Goal: Information Seeking & Learning: Understand process/instructions

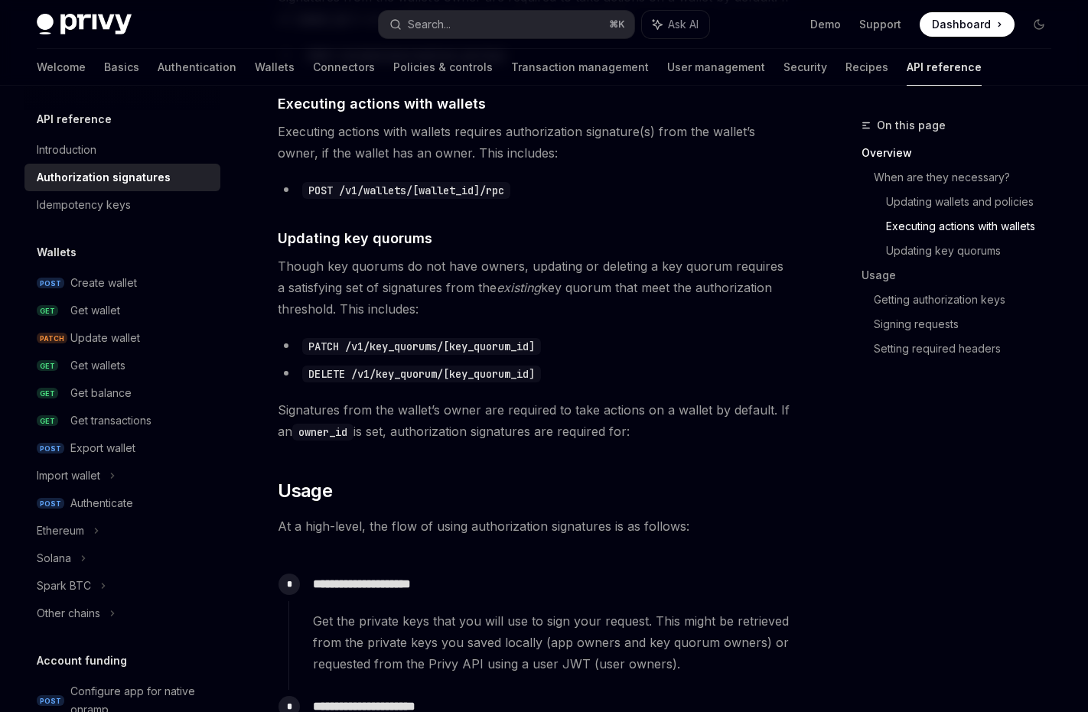
scroll to position [854, 0]
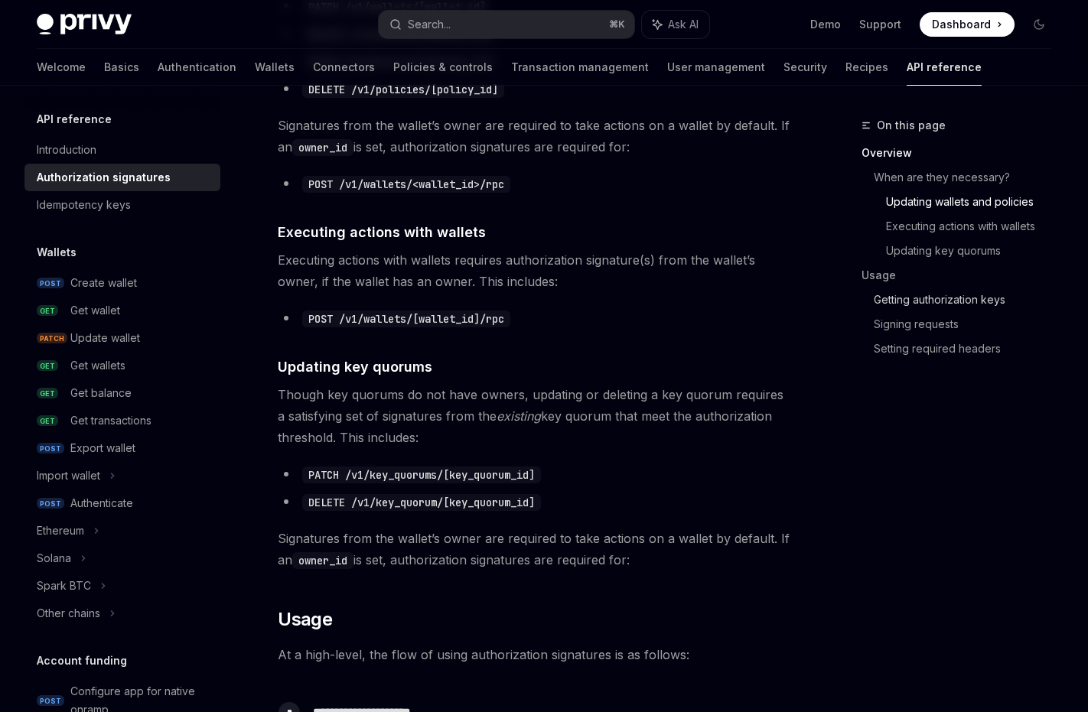
click at [994, 299] on link "Getting authorization keys" at bounding box center [968, 300] width 190 height 24
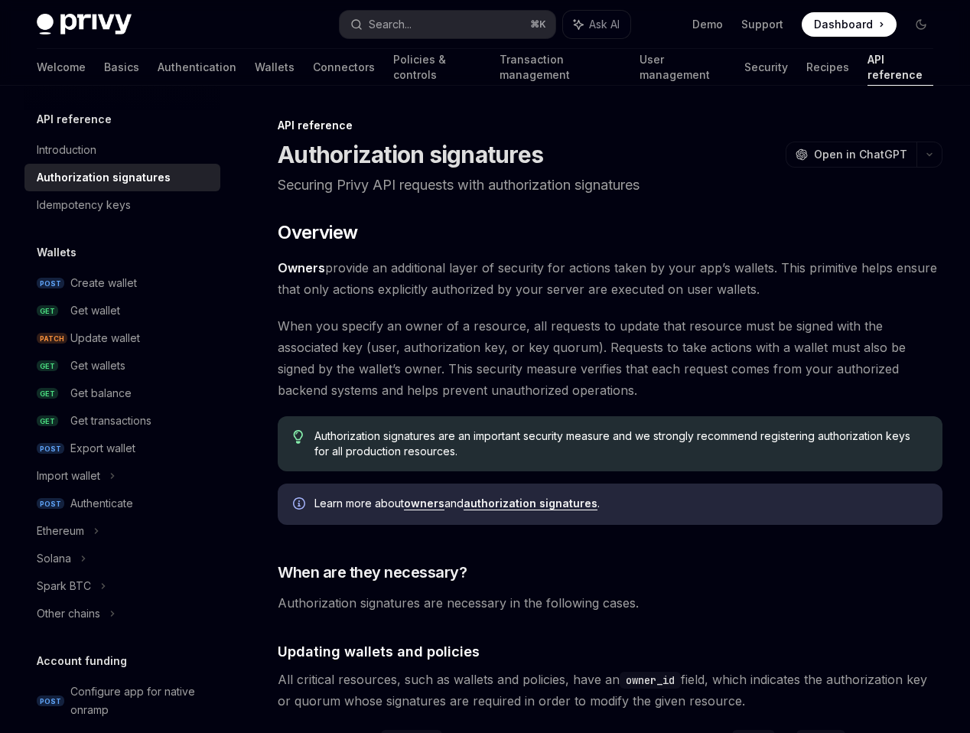
click at [311, 264] on link "Owners" at bounding box center [301, 268] width 47 height 16
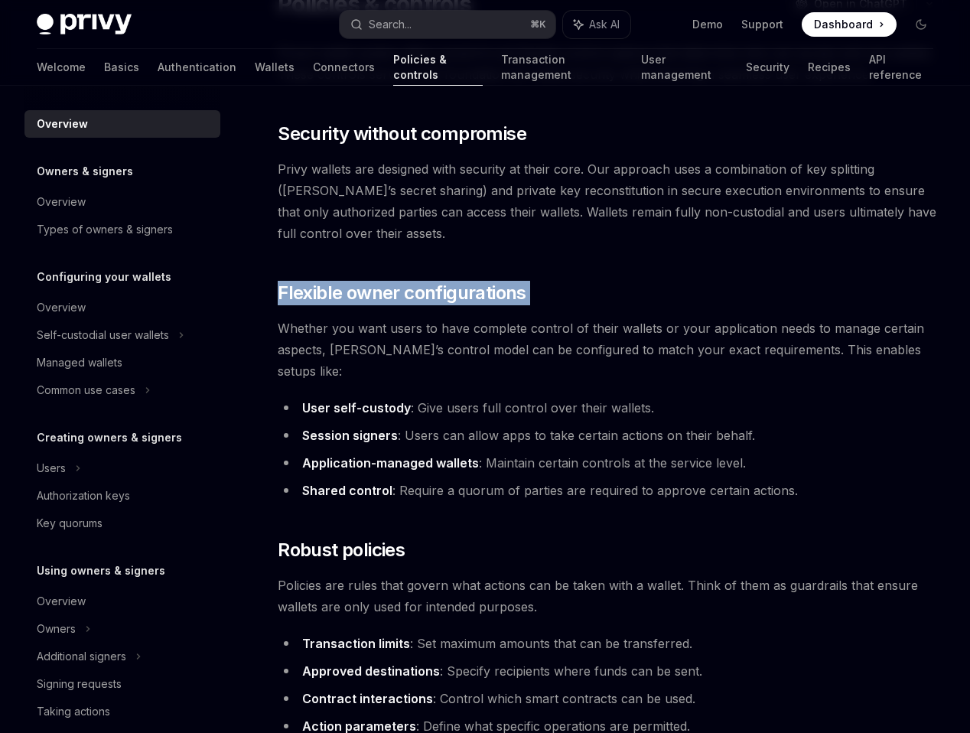
scroll to position [133, 0]
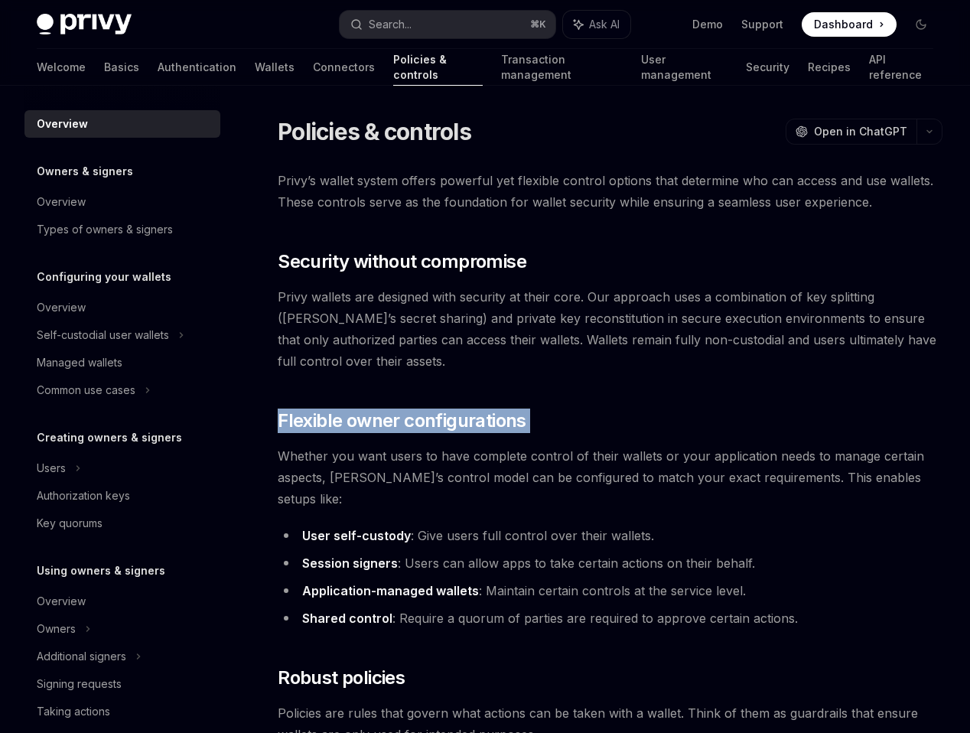
type textarea "*"
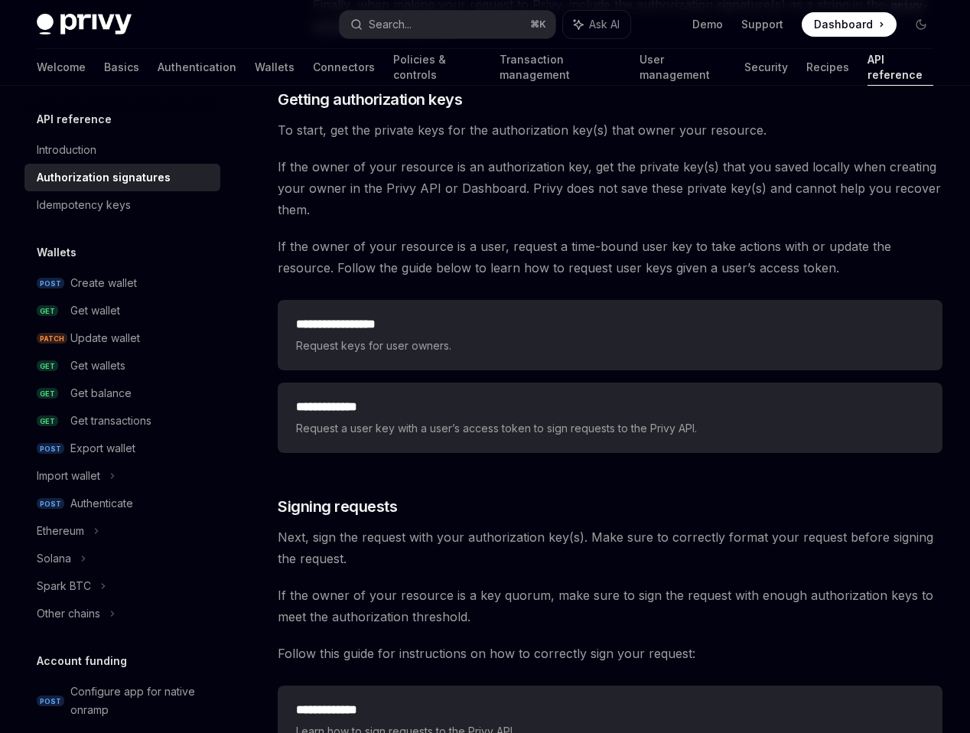
scroll to position [2019, 0]
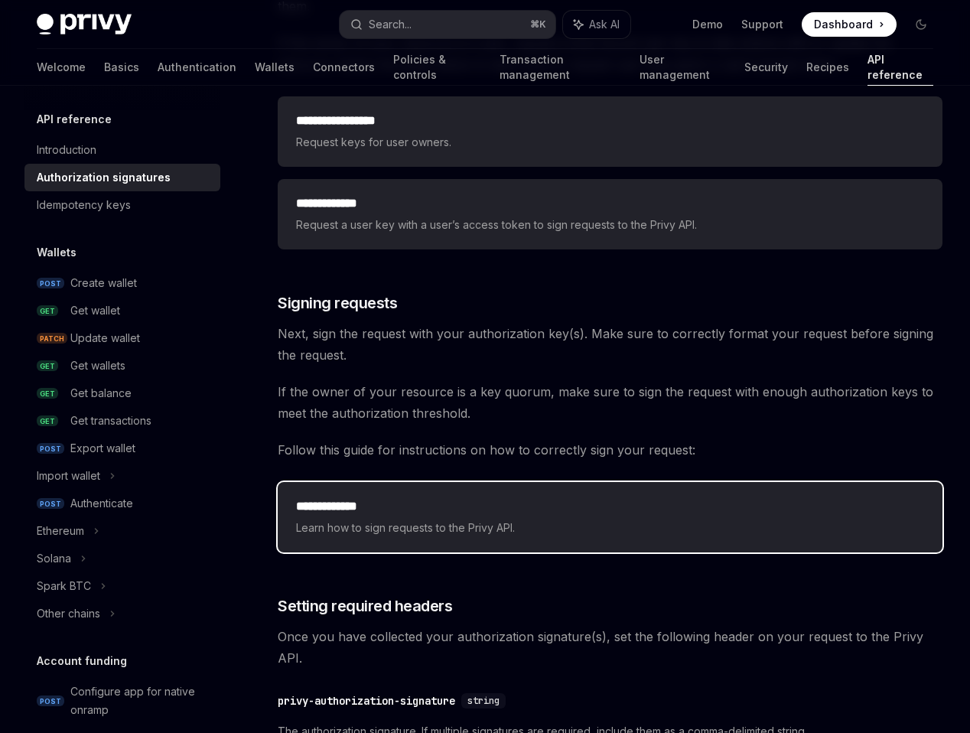
click at [467, 546] on div "**********" at bounding box center [610, 517] width 665 height 70
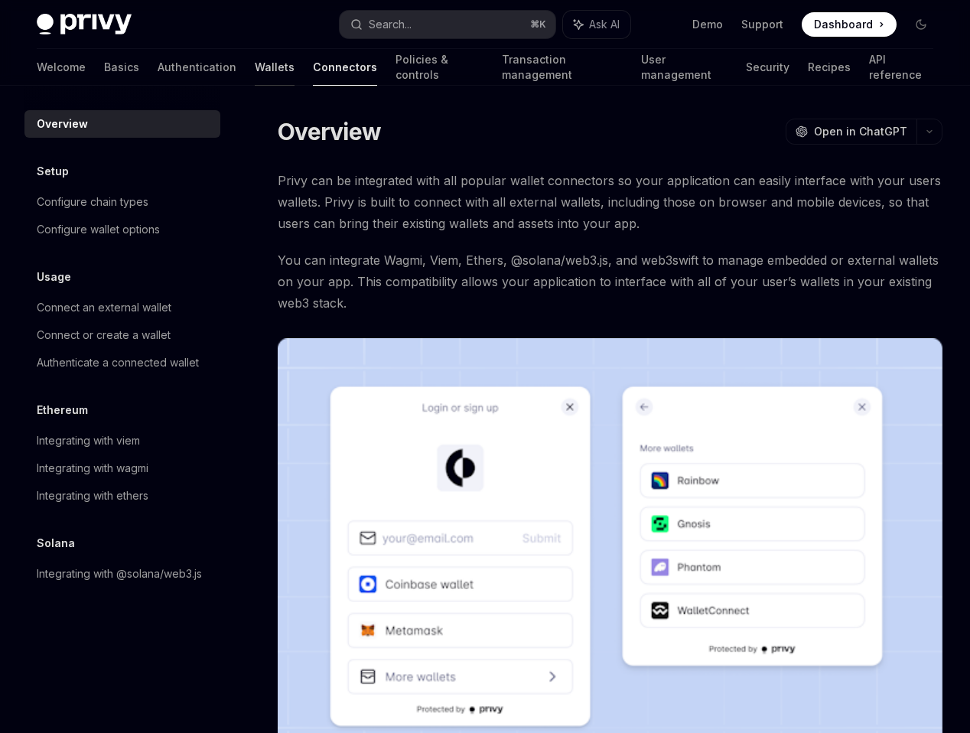
click at [255, 72] on link "Wallets" at bounding box center [275, 67] width 40 height 37
type textarea "*"
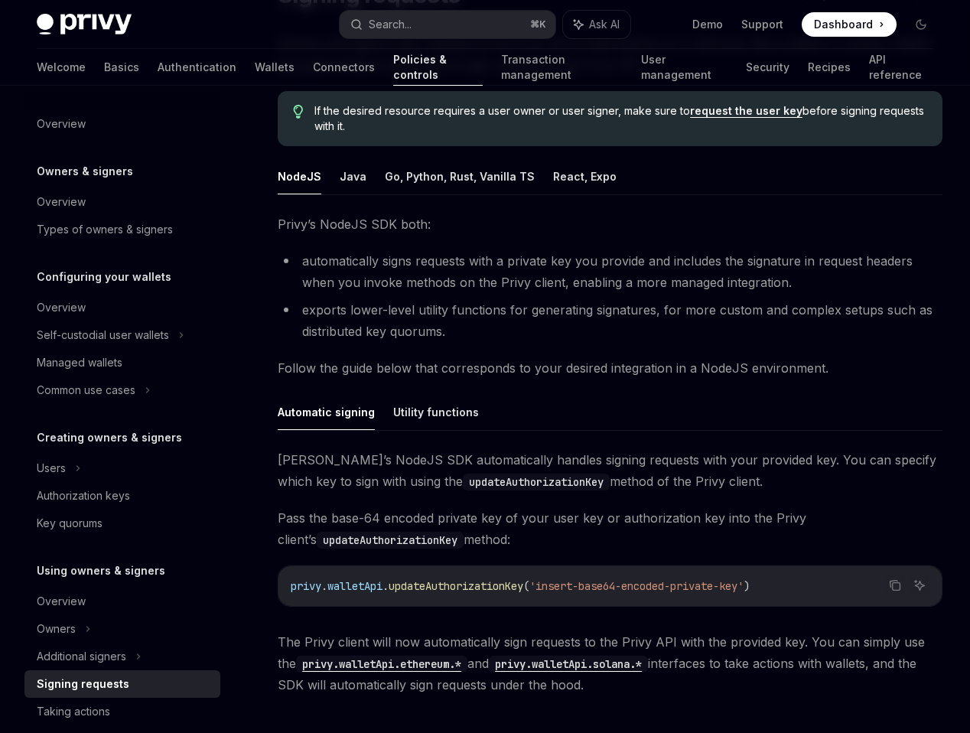
scroll to position [164, 0]
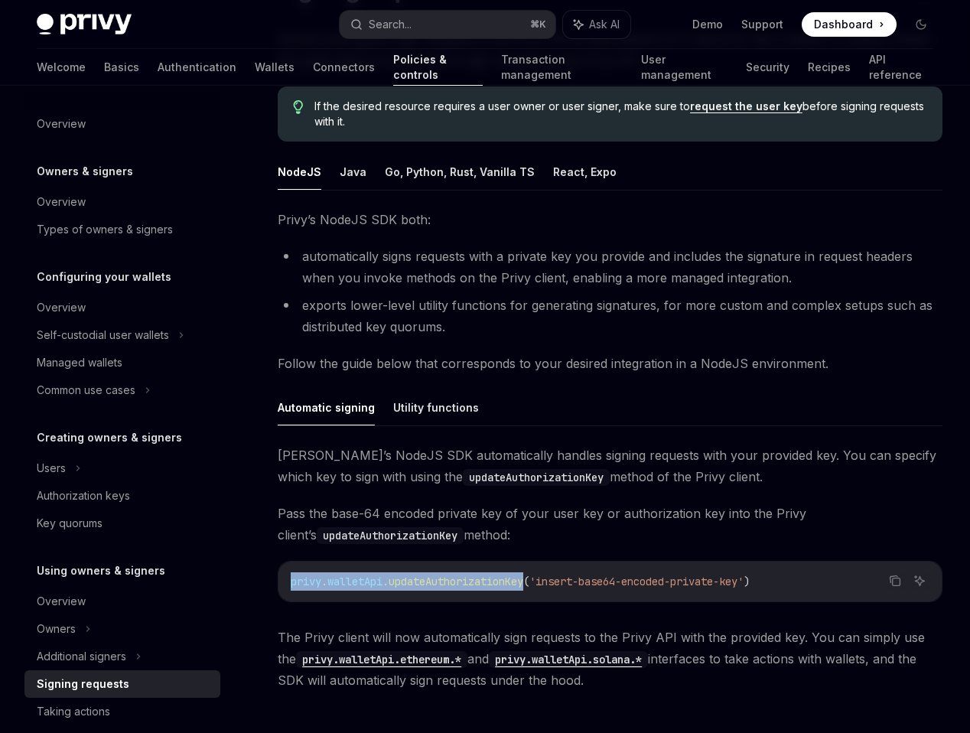
drag, startPoint x: 291, startPoint y: 584, endPoint x: 538, endPoint y: 584, distance: 246.3
click at [538, 584] on span "privy . walletApi . updateAuthorizationKey ( 'insert-base64-encoded-private-key…" at bounding box center [520, 581] width 459 height 14
copy span "privy . walletApi . updateAuthorizationKey"
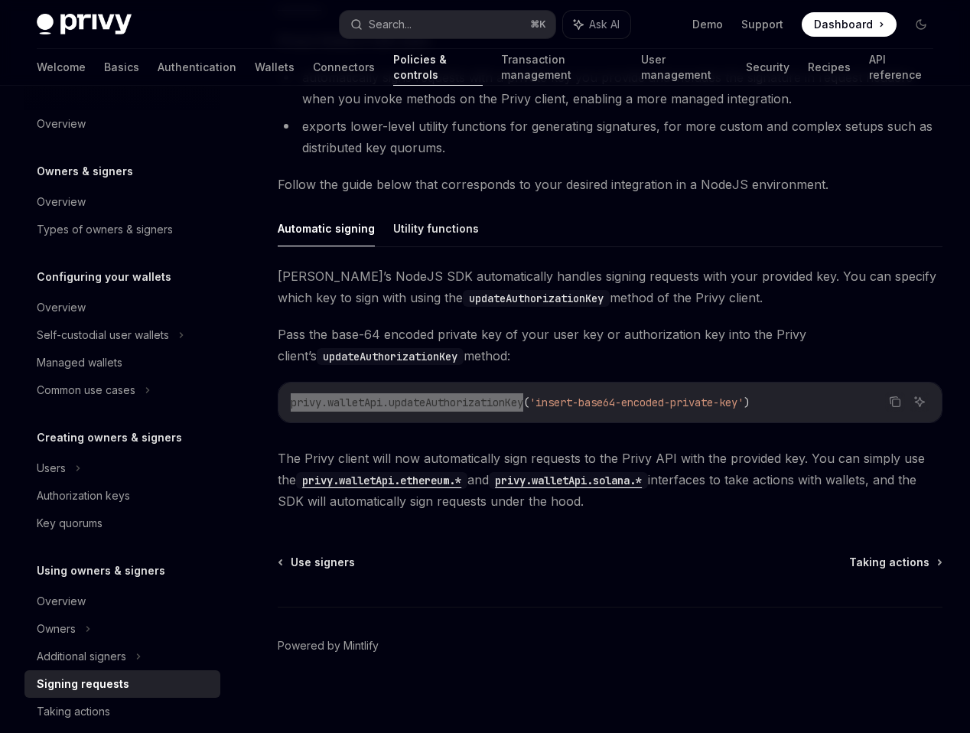
scroll to position [349, 0]
